Goal: Task Accomplishment & Management: Manage account settings

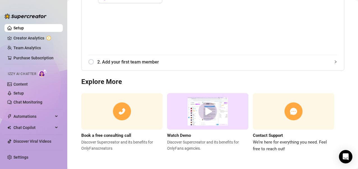
scroll to position [77, 0]
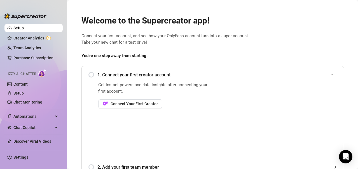
click at [228, 22] on h2 "Welcome to the Supercreator app!" at bounding box center [213, 20] width 263 height 11
click at [127, 105] on span "Connect Your First Creator" at bounding box center [134, 104] width 47 height 4
click at [89, 75] on div "1. Connect your first creator account" at bounding box center [213, 75] width 249 height 14
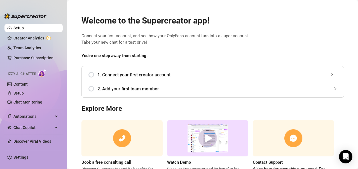
click at [90, 75] on div "1. Connect your first creator account" at bounding box center [213, 75] width 249 height 14
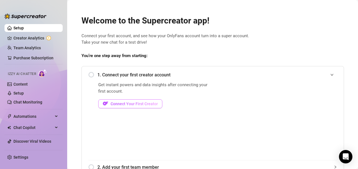
click at [125, 104] on span "Connect Your First Creator" at bounding box center [134, 104] width 47 height 4
click at [23, 28] on link "Setup" at bounding box center [18, 28] width 10 height 4
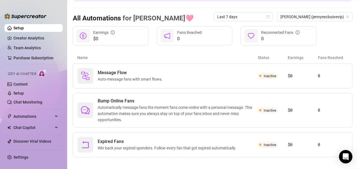
scroll to position [51, 0]
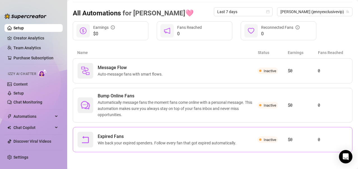
click at [200, 142] on span "Win back your expired spenders. Follow every fan that got expired automatically." at bounding box center [168, 143] width 141 height 6
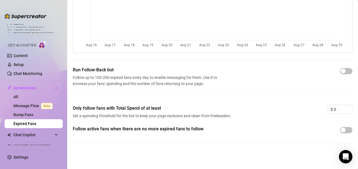
scroll to position [59, 0]
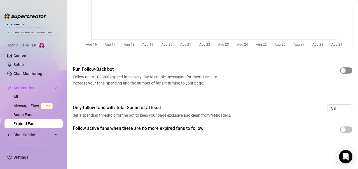
click at [341, 69] on div "button" at bounding box center [343, 70] width 5 height 5
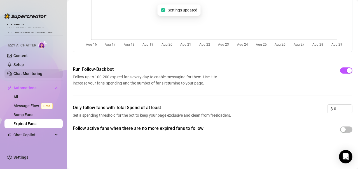
click at [33, 72] on link "Chat Monitoring" at bounding box center [27, 73] width 29 height 4
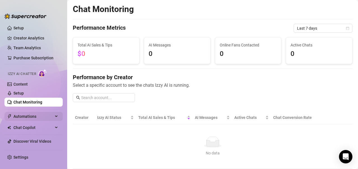
click at [25, 117] on span "Automations" at bounding box center [33, 116] width 40 height 9
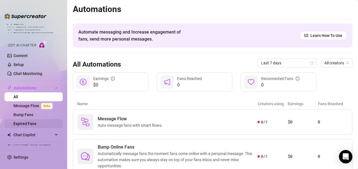
click at [32, 123] on link "Expired Fans" at bounding box center [24, 124] width 23 height 4
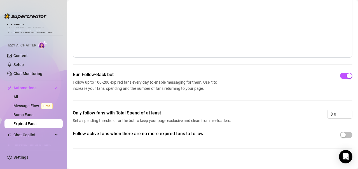
scroll to position [59, 0]
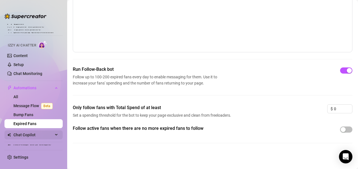
click at [29, 135] on span "Chat Copilot" at bounding box center [33, 135] width 40 height 9
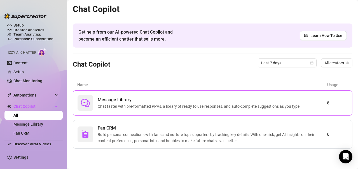
click at [157, 103] on span "Chat faster with pre-formatted PPVs, a library of ready to use responses, and a…" at bounding box center [200, 106] width 205 height 6
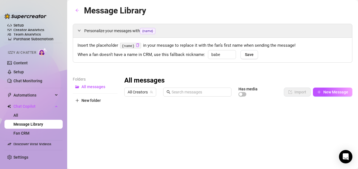
click at [130, 45] on code "{name}" at bounding box center [130, 46] width 21 height 6
click at [23, 71] on link "Setup" at bounding box center [18, 72] width 10 height 4
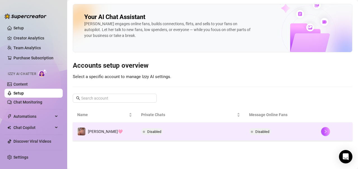
click at [147, 132] on span "Disabled" at bounding box center [154, 132] width 14 height 4
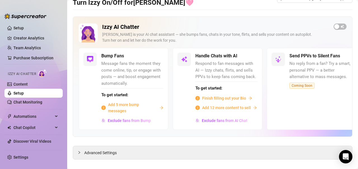
scroll to position [22, 0]
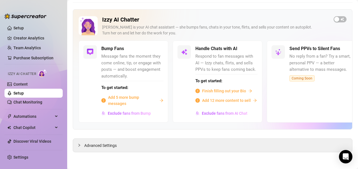
click at [139, 99] on span "Add 5 more bump messages" at bounding box center [132, 100] width 49 height 12
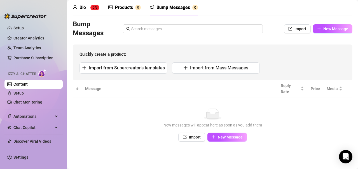
scroll to position [23, 0]
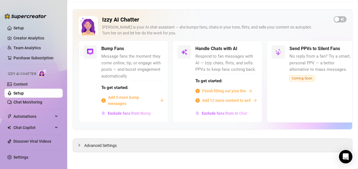
scroll to position [22, 0]
click at [213, 100] on span "Add 12 more content to sell" at bounding box center [226, 101] width 49 height 6
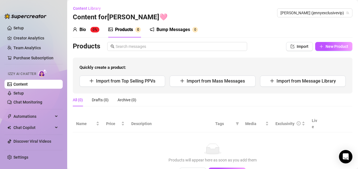
click at [28, 83] on link "Content" at bounding box center [20, 84] width 14 height 4
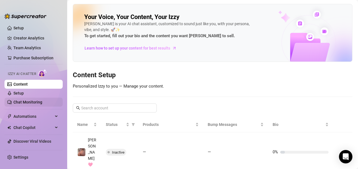
click at [32, 102] on link "Chat Monitoring" at bounding box center [27, 102] width 29 height 4
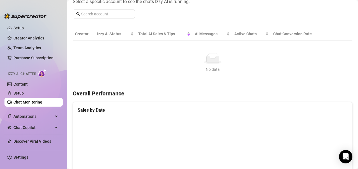
scroll to position [84, 0]
click at [34, 117] on span "Automations" at bounding box center [33, 116] width 40 height 9
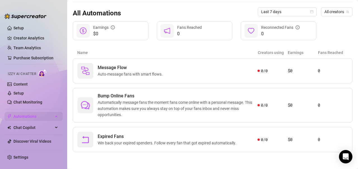
scroll to position [51, 0]
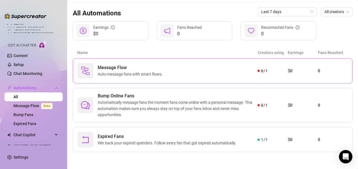
click at [161, 69] on span "Message Flow" at bounding box center [131, 67] width 67 height 7
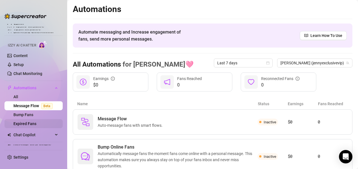
click at [29, 122] on link "Expired Fans" at bounding box center [24, 124] width 23 height 4
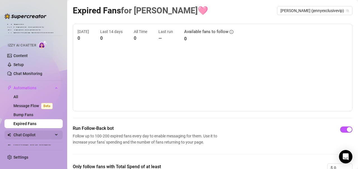
click at [28, 134] on span "Chat Copilot" at bounding box center [33, 135] width 40 height 9
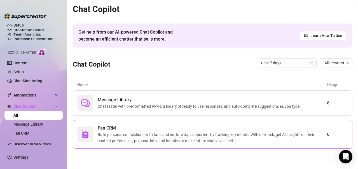
click at [128, 139] on span "Build personal connections with fans and nurture top supporters by tracking key…" at bounding box center [212, 138] width 229 height 12
